Goal: Task Accomplishment & Management: Use online tool/utility

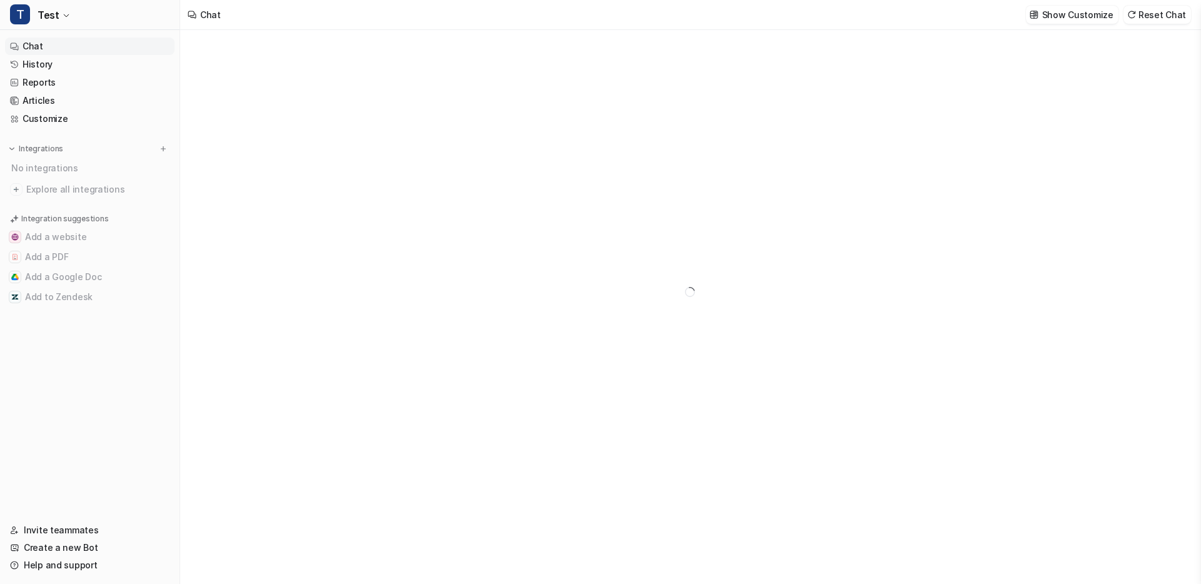
type textarea "**********"
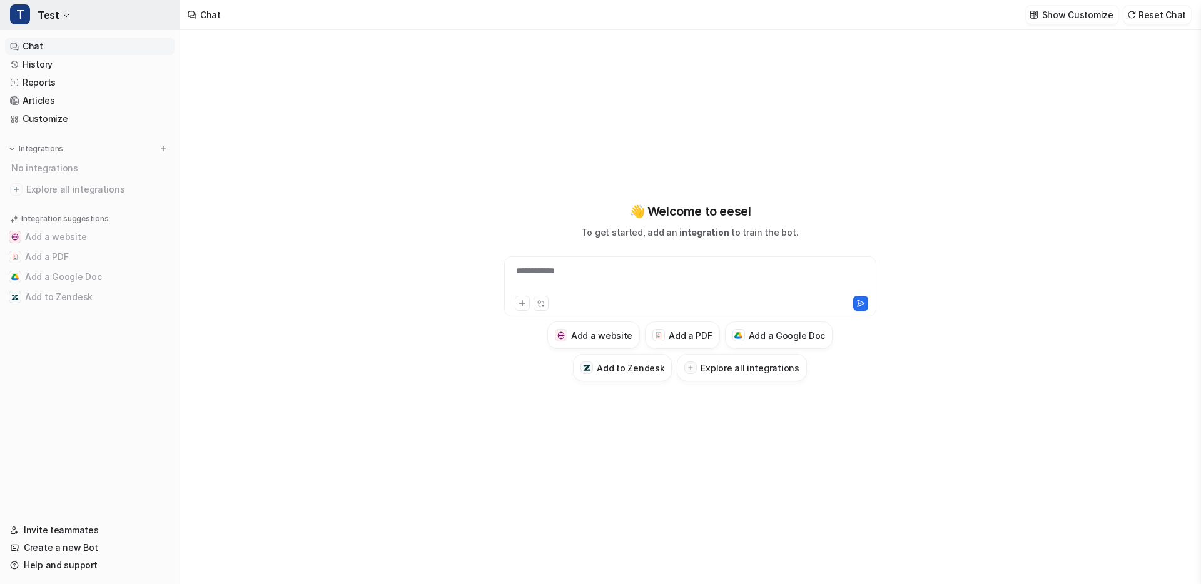
click at [140, 18] on button "T Test" at bounding box center [90, 15] width 180 height 30
click at [119, 71] on link "D Default Bot" at bounding box center [100, 68] width 173 height 21
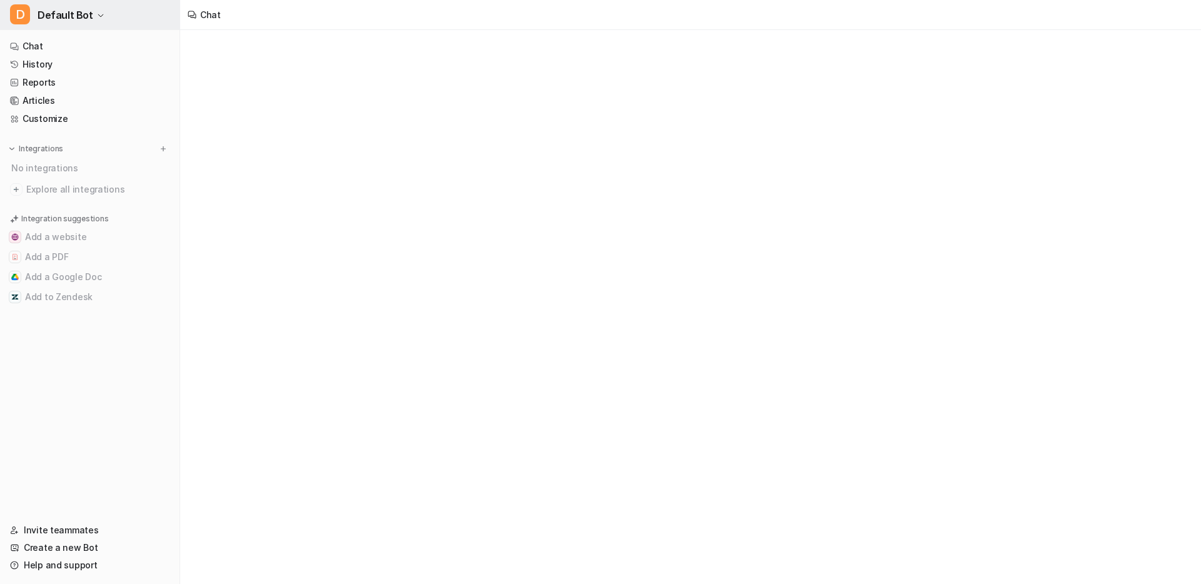
click at [129, 27] on button "D Default Bot" at bounding box center [90, 15] width 180 height 30
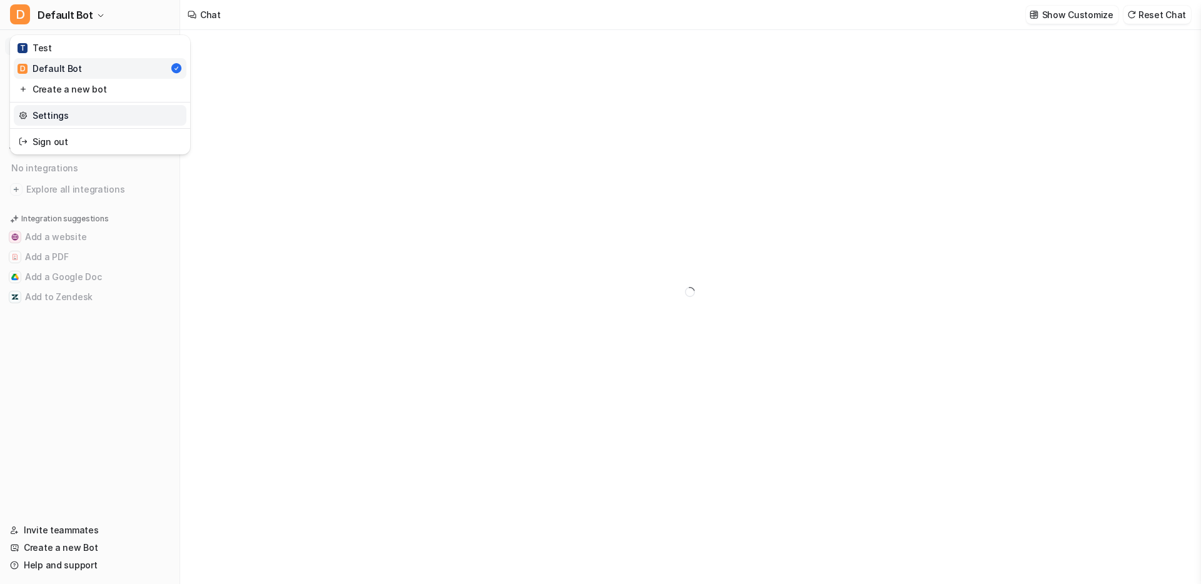
click at [90, 109] on link "Settings" at bounding box center [100, 115] width 173 height 21
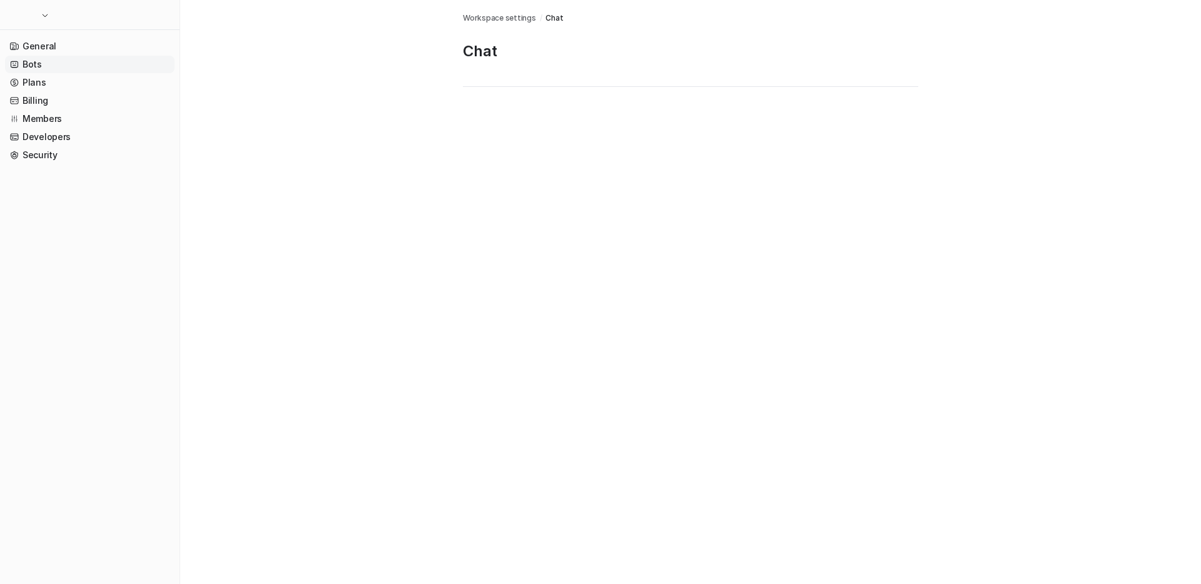
click at [113, 69] on link "Bots" at bounding box center [90, 65] width 170 height 18
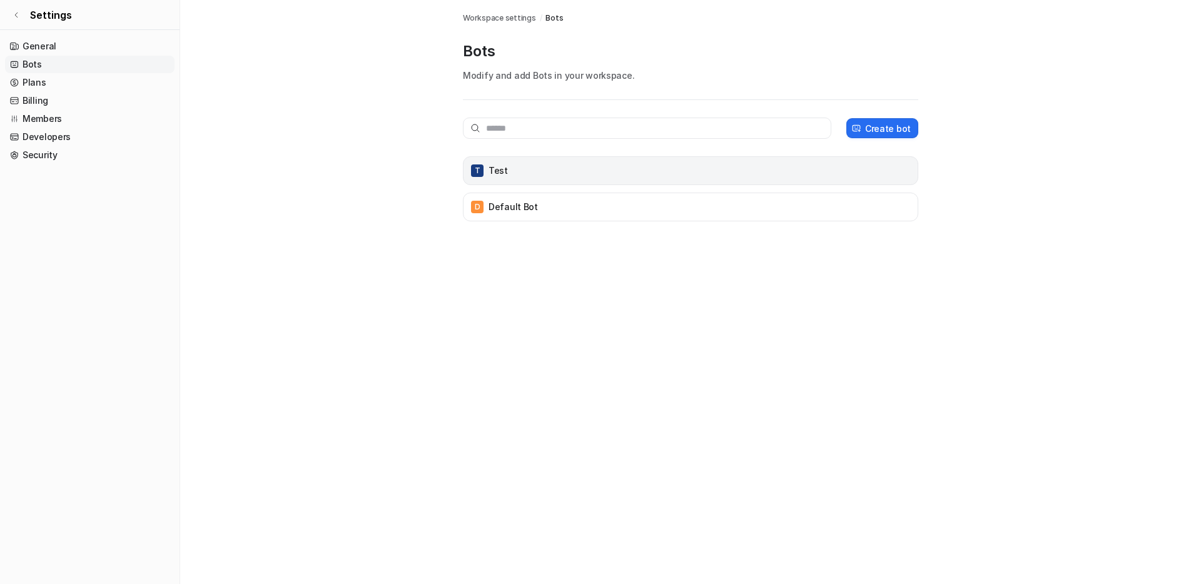
click at [485, 180] on div "T Test" at bounding box center [690, 170] width 455 height 29
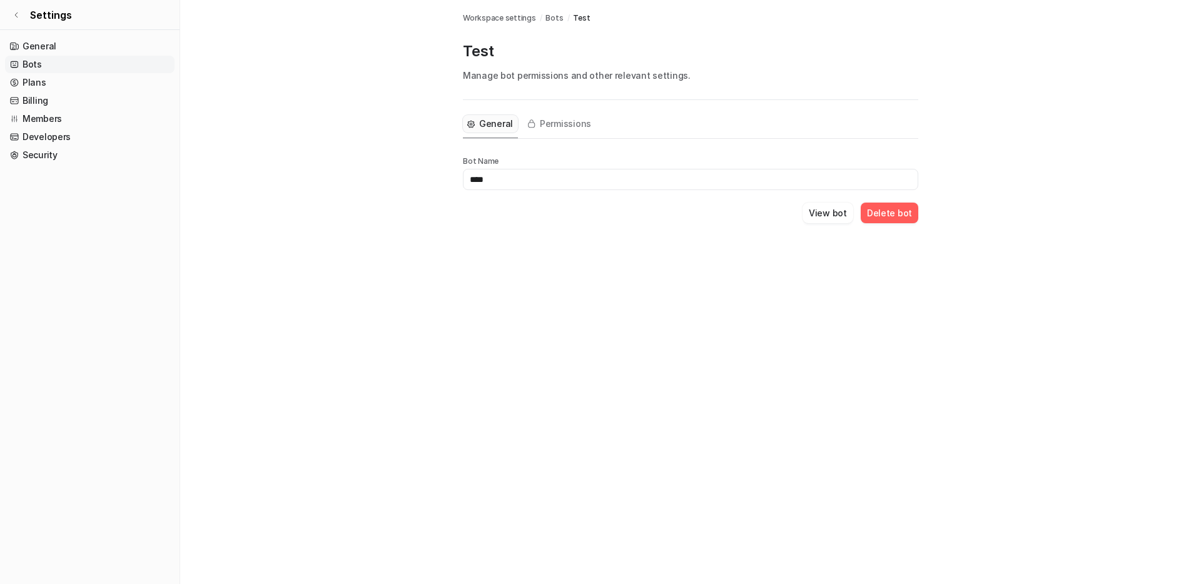
click at [879, 211] on button "Delete bot" at bounding box center [890, 213] width 58 height 21
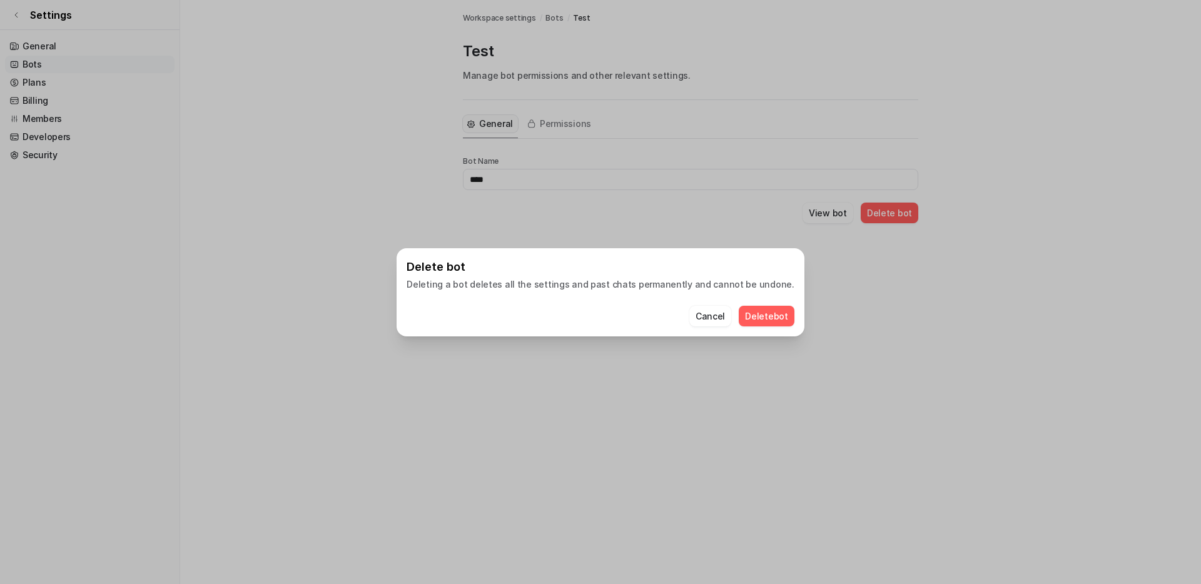
click at [741, 316] on button "Delete bot" at bounding box center [767, 316] width 56 height 21
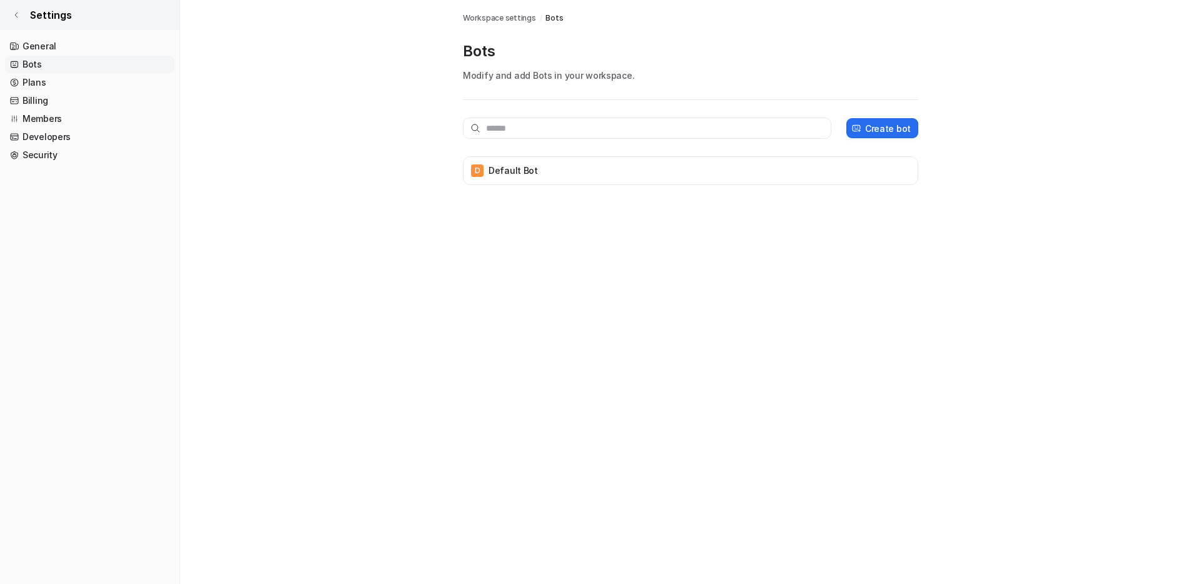
click at [21, 11] on link "Settings" at bounding box center [90, 15] width 180 height 30
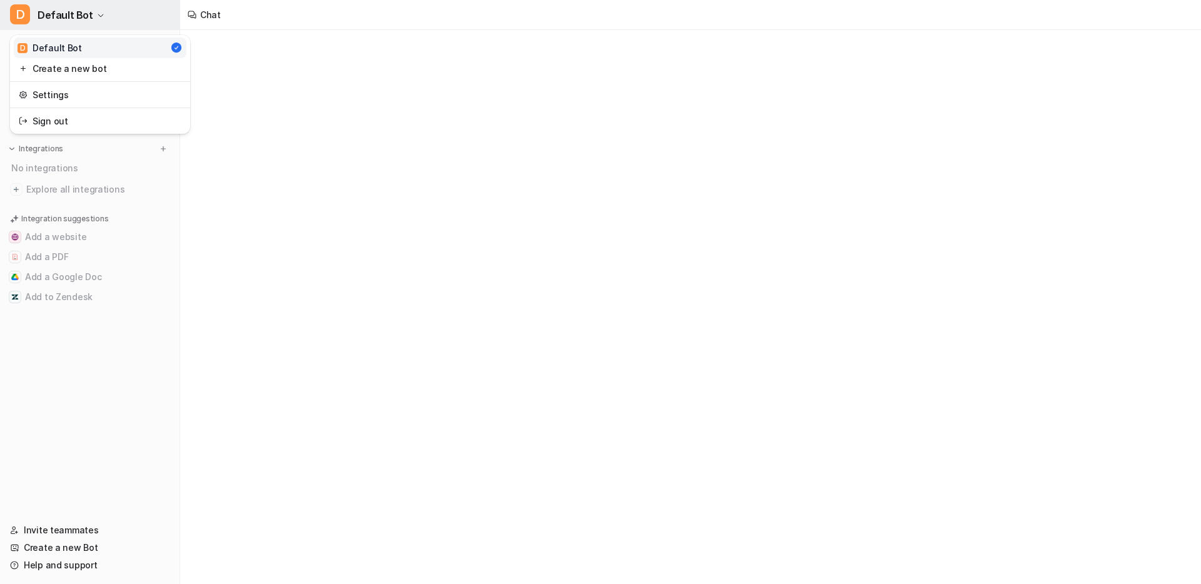
click at [120, 18] on button "D Default Bot" at bounding box center [90, 15] width 180 height 30
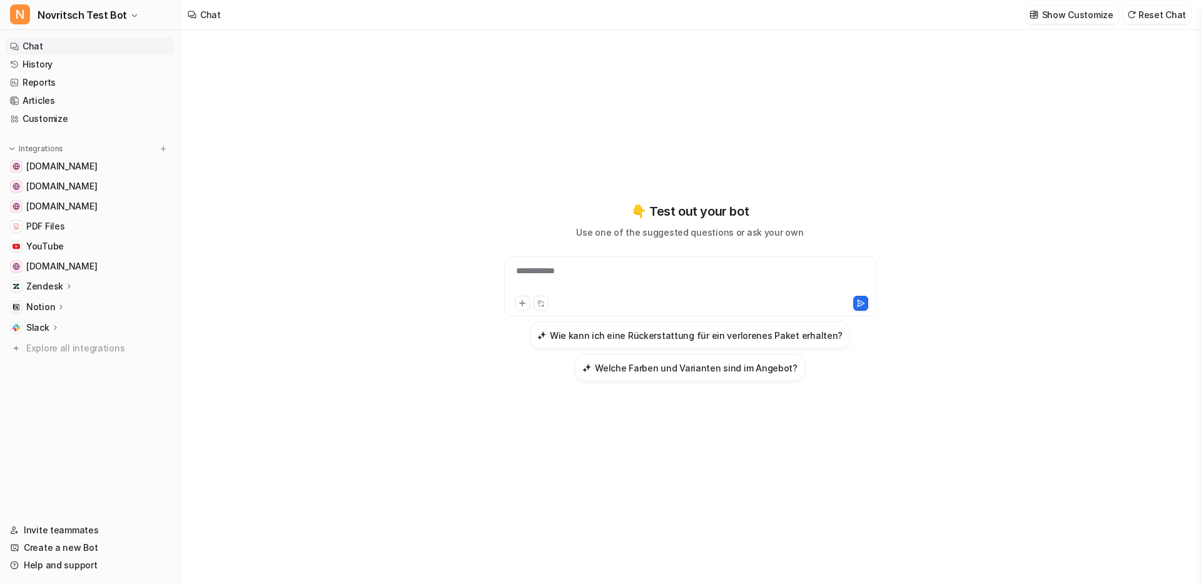
click at [41, 305] on p "Notion" at bounding box center [40, 307] width 29 height 13
click at [43, 323] on p "Overview" at bounding box center [56, 325] width 40 height 13
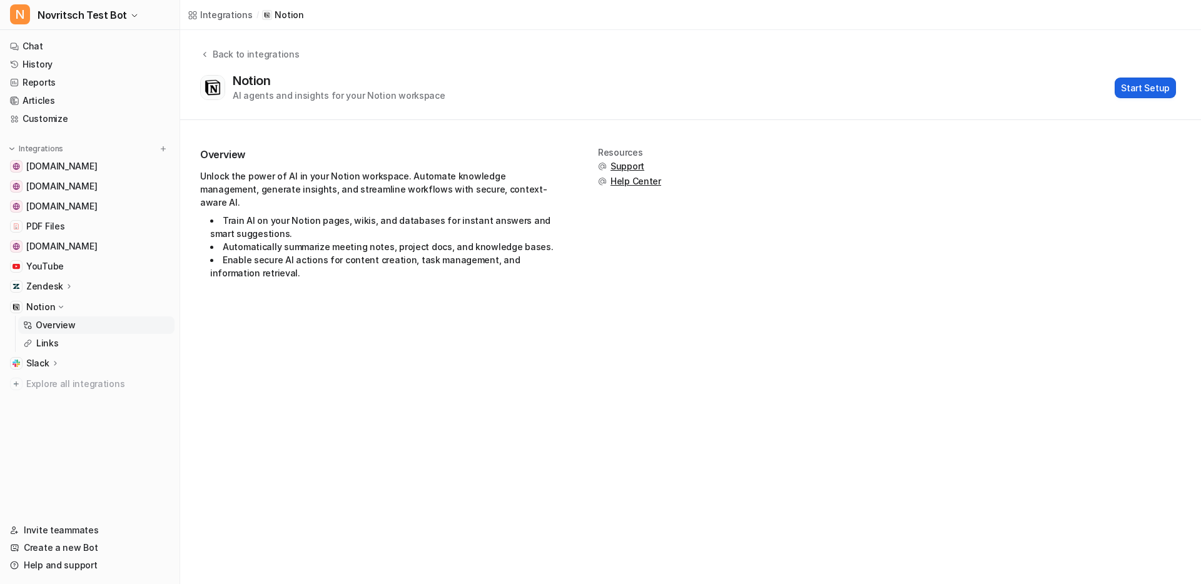
click at [1160, 94] on button "Start Setup" at bounding box center [1145, 88] width 61 height 21
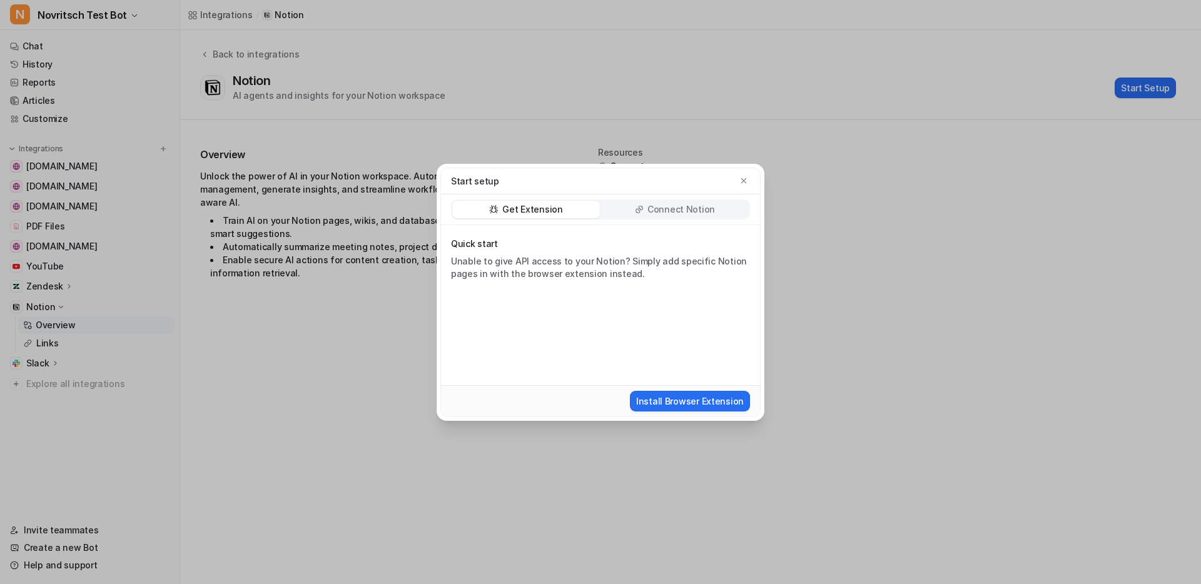
click at [664, 213] on p "Connect Notion" at bounding box center [681, 209] width 68 height 13
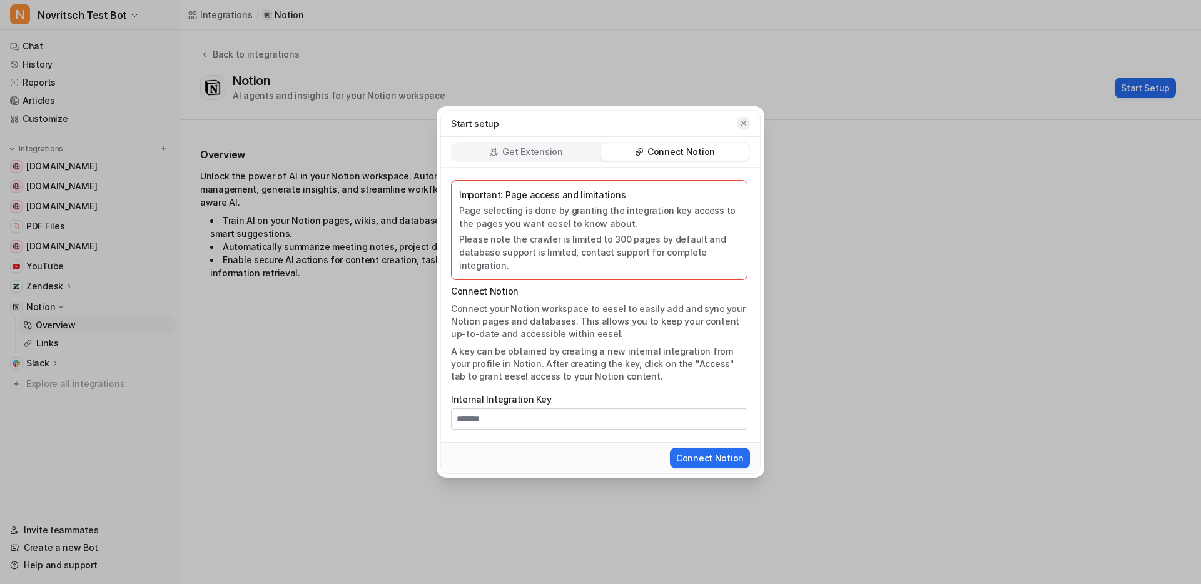
click at [742, 126] on icon "button" at bounding box center [743, 123] width 5 height 5
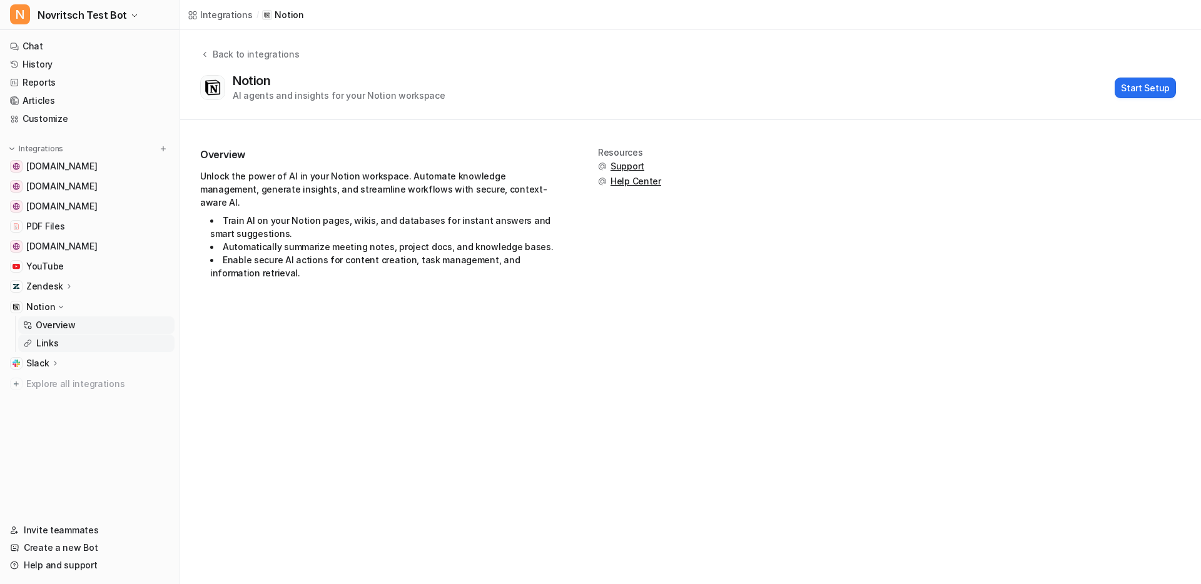
click at [36, 343] on p "Links" at bounding box center [47, 343] width 23 height 13
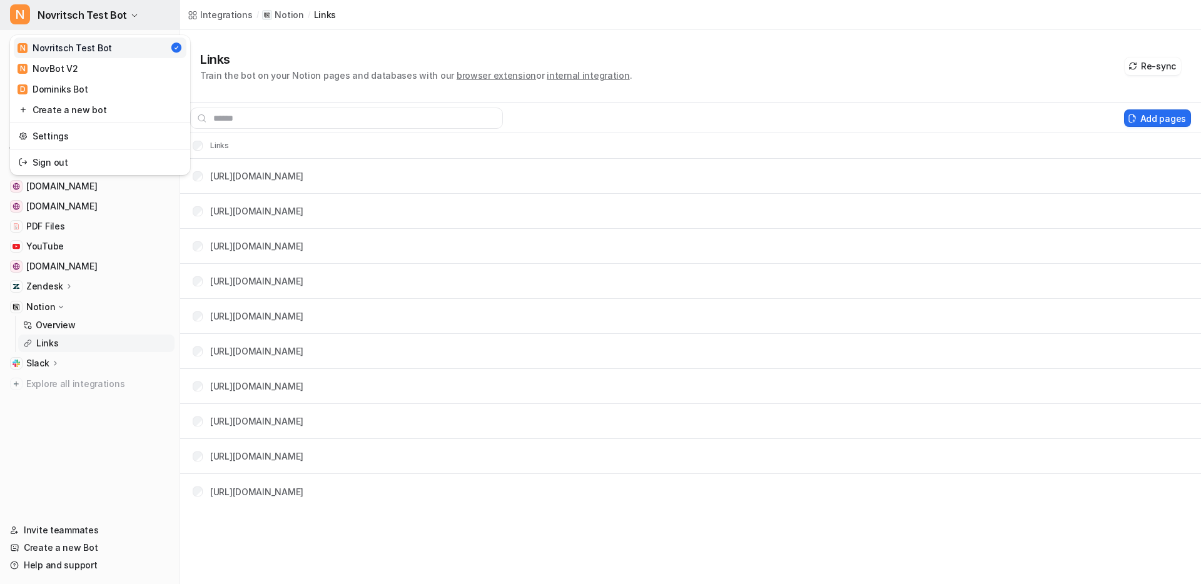
click at [100, 17] on span "Novritsch Test Bot" at bounding box center [82, 15] width 89 height 18
click at [88, 67] on link "N NovBot V2" at bounding box center [100, 68] width 173 height 21
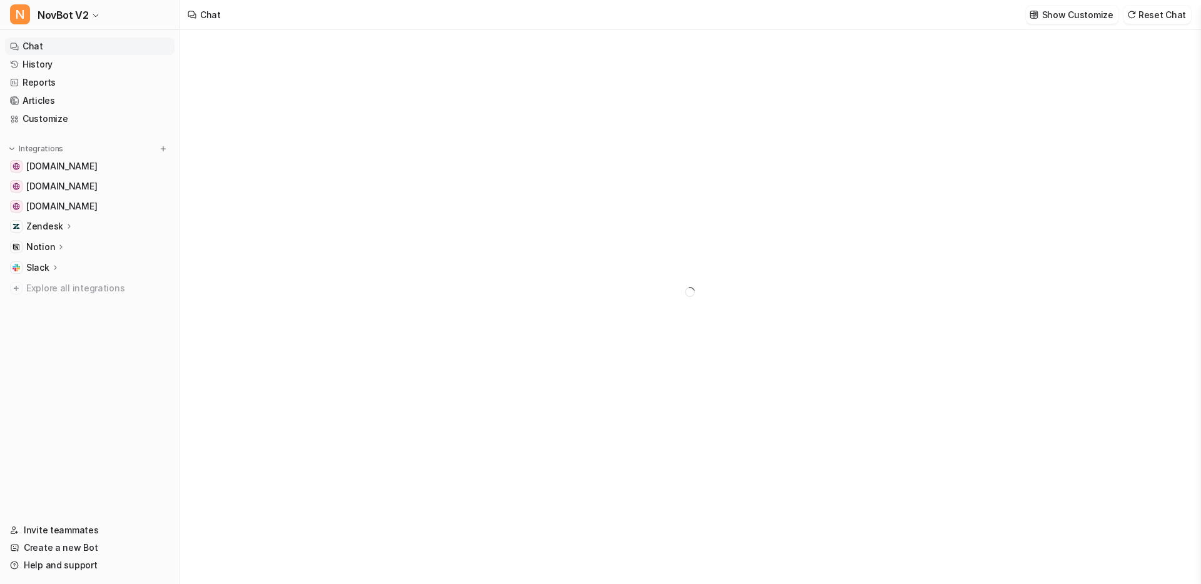
click at [51, 250] on p "Notion" at bounding box center [40, 247] width 29 height 13
type textarea "**********"
click at [49, 279] on p "Links" at bounding box center [47, 283] width 23 height 13
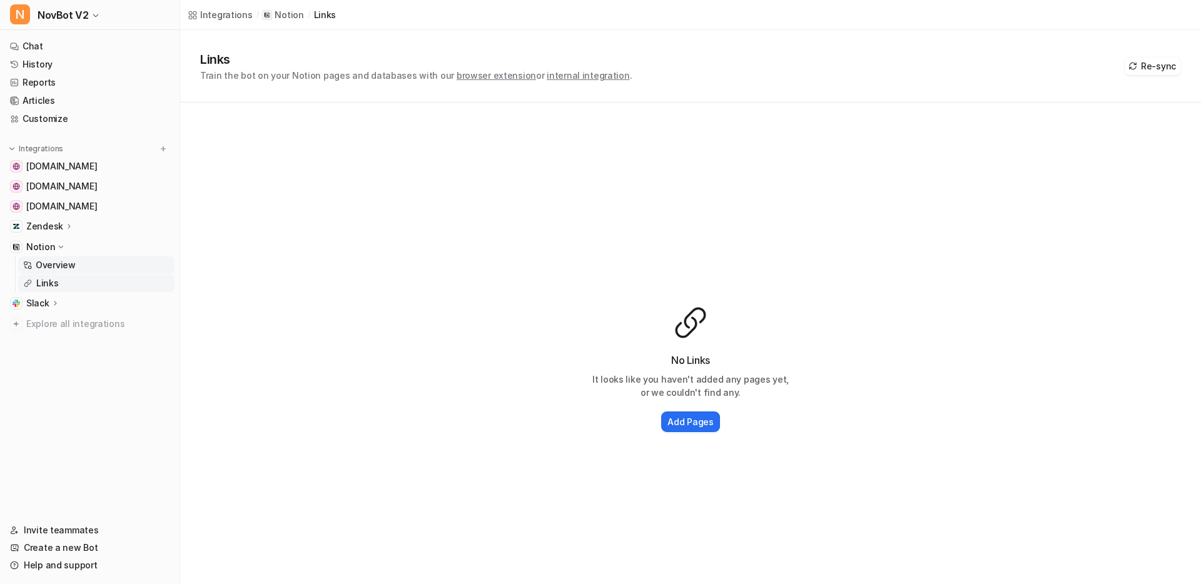
click at [66, 264] on p "Overview" at bounding box center [56, 265] width 40 height 13
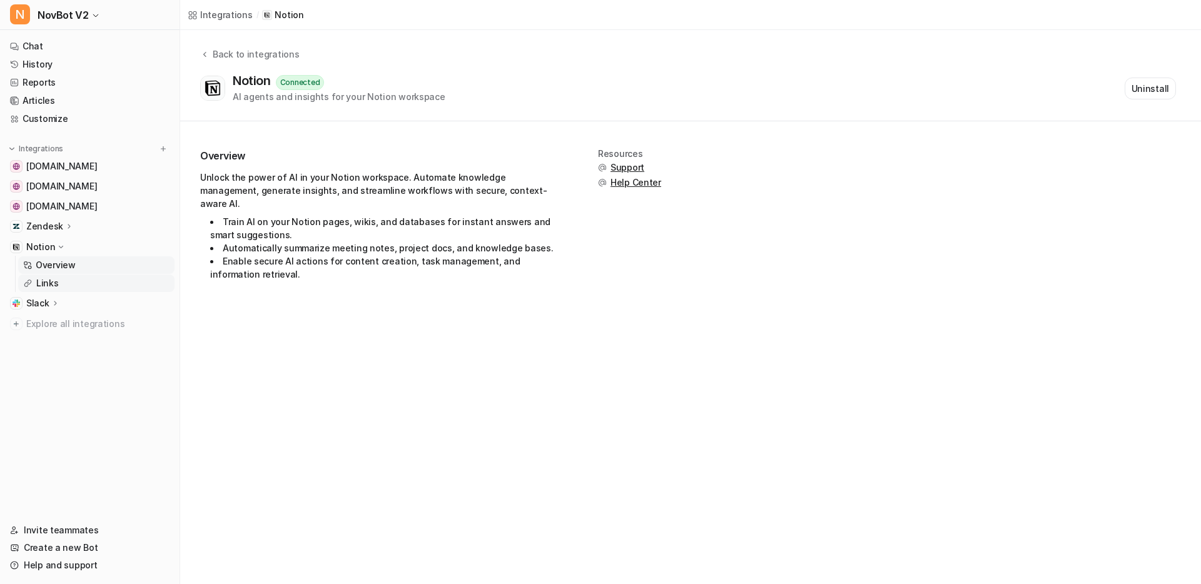
click at [99, 286] on link "Links" at bounding box center [96, 284] width 156 height 18
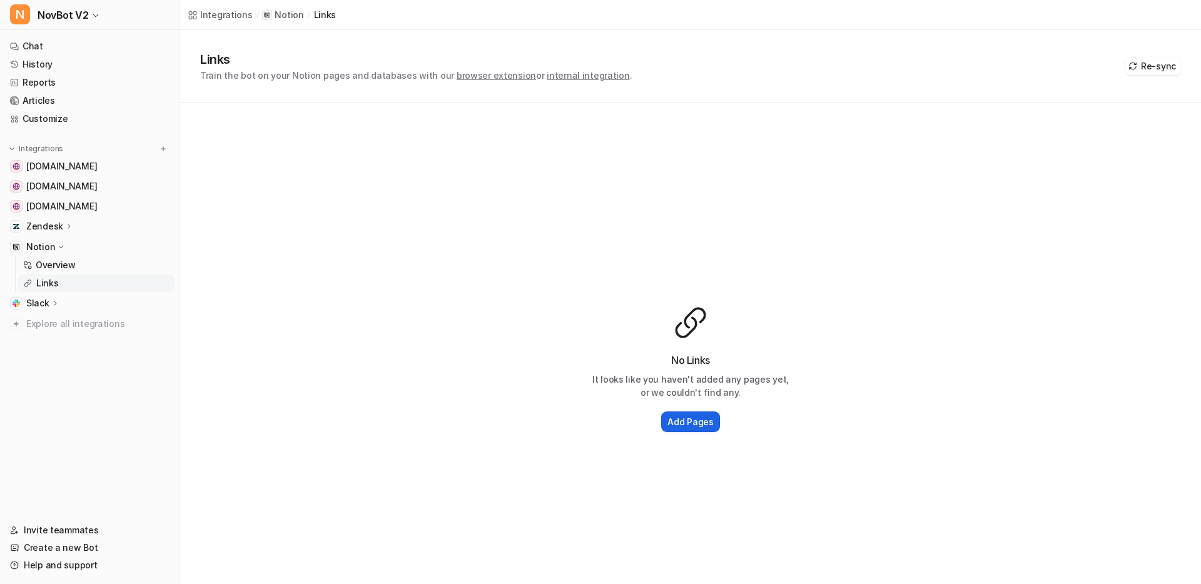
click at [697, 422] on h2 "Add Pages" at bounding box center [690, 421] width 46 height 13
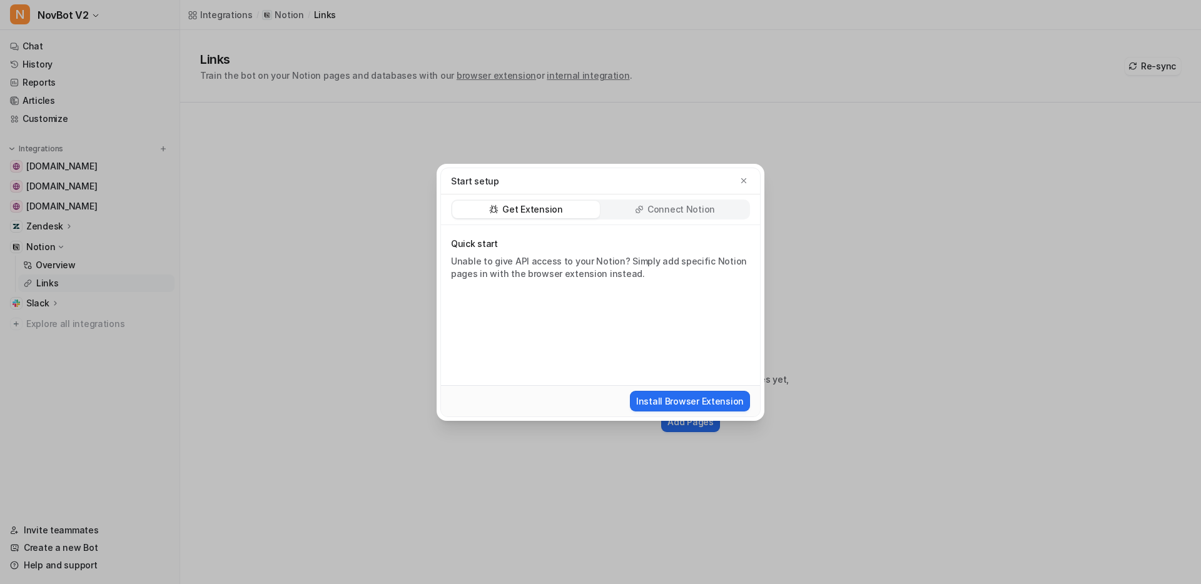
click at [673, 210] on p "Connect Notion" at bounding box center [681, 209] width 68 height 13
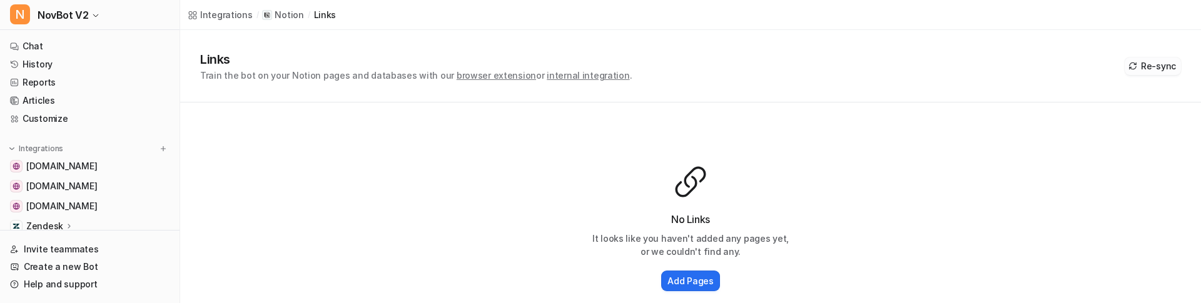
click at [1149, 66] on button "Re-sync" at bounding box center [1153, 67] width 56 height 18
